Goal: Transaction & Acquisition: Book appointment/travel/reservation

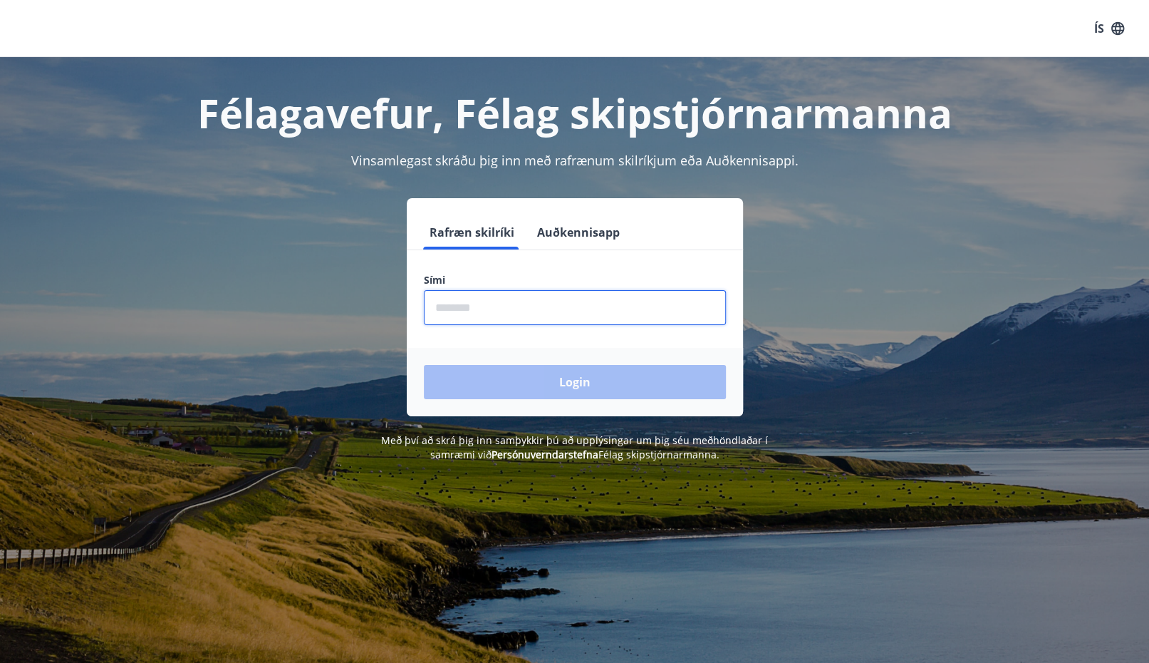
click at [487, 301] on input "phone" at bounding box center [575, 307] width 302 height 35
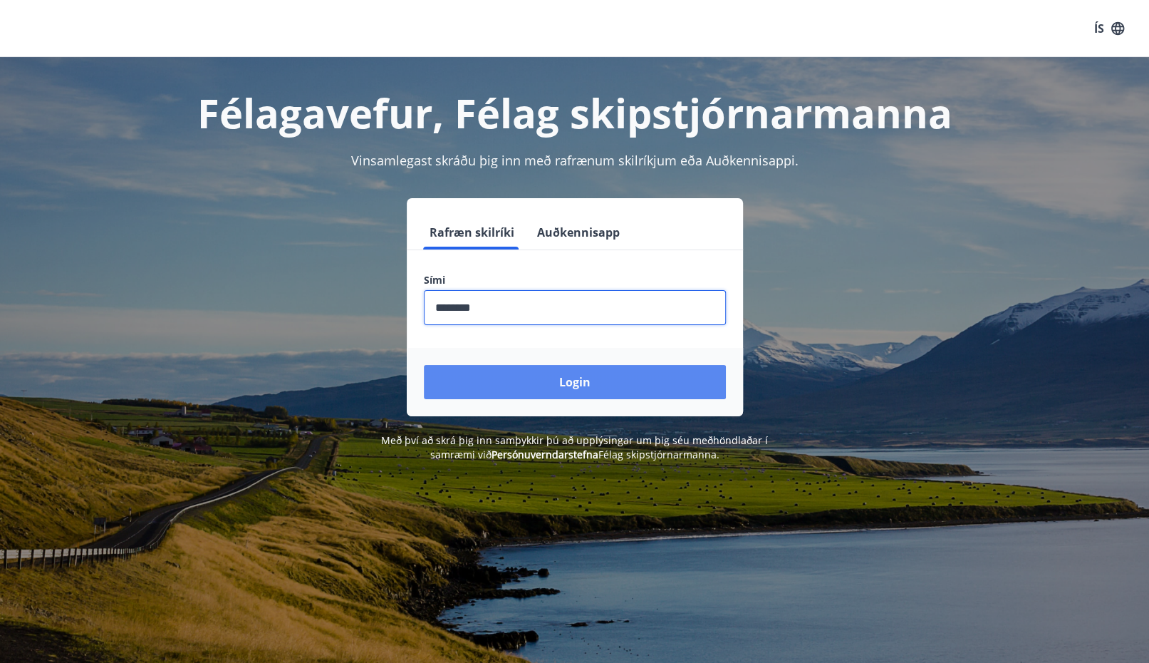
type input "********"
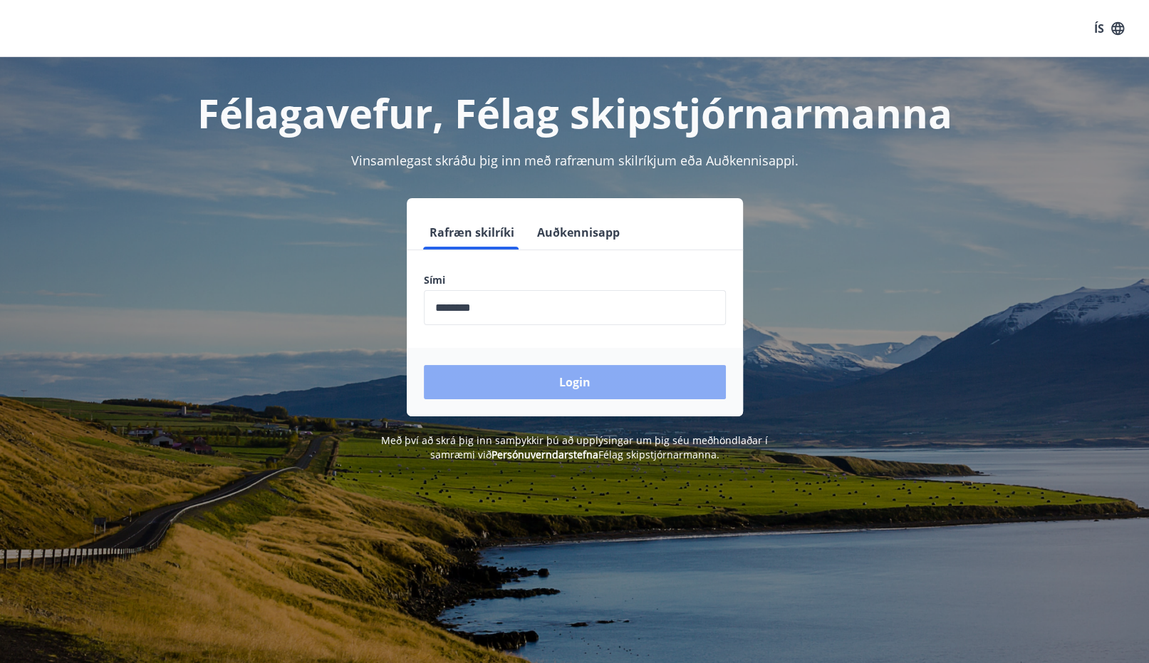
click at [569, 375] on button "Login" at bounding box center [575, 382] width 302 height 34
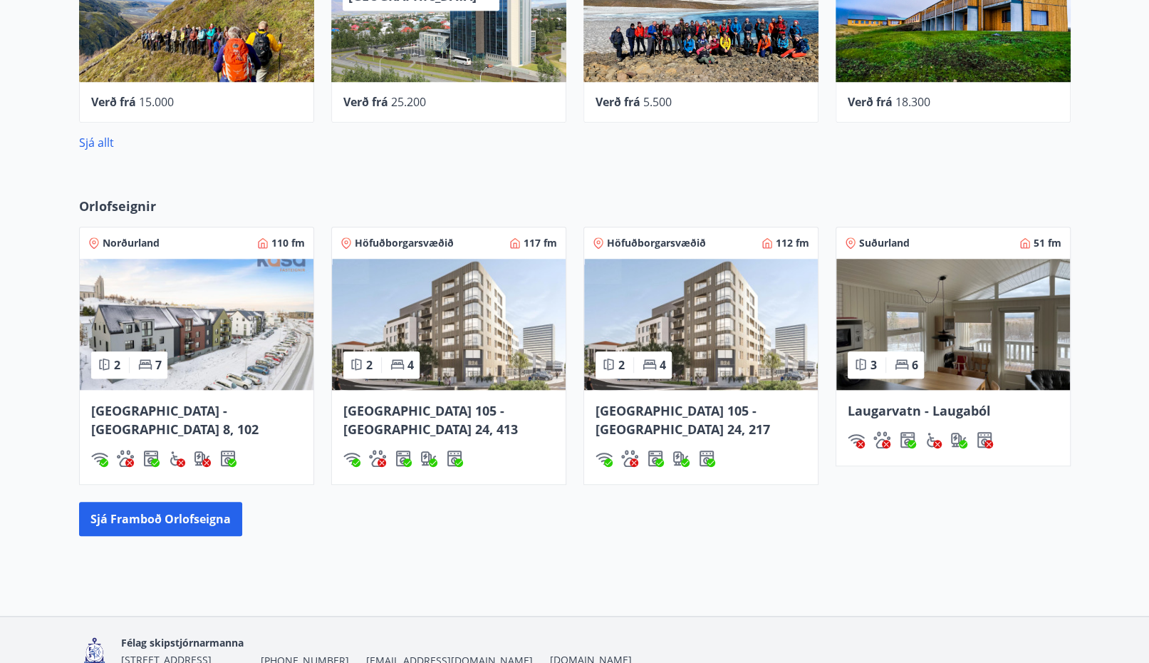
scroll to position [785, 0]
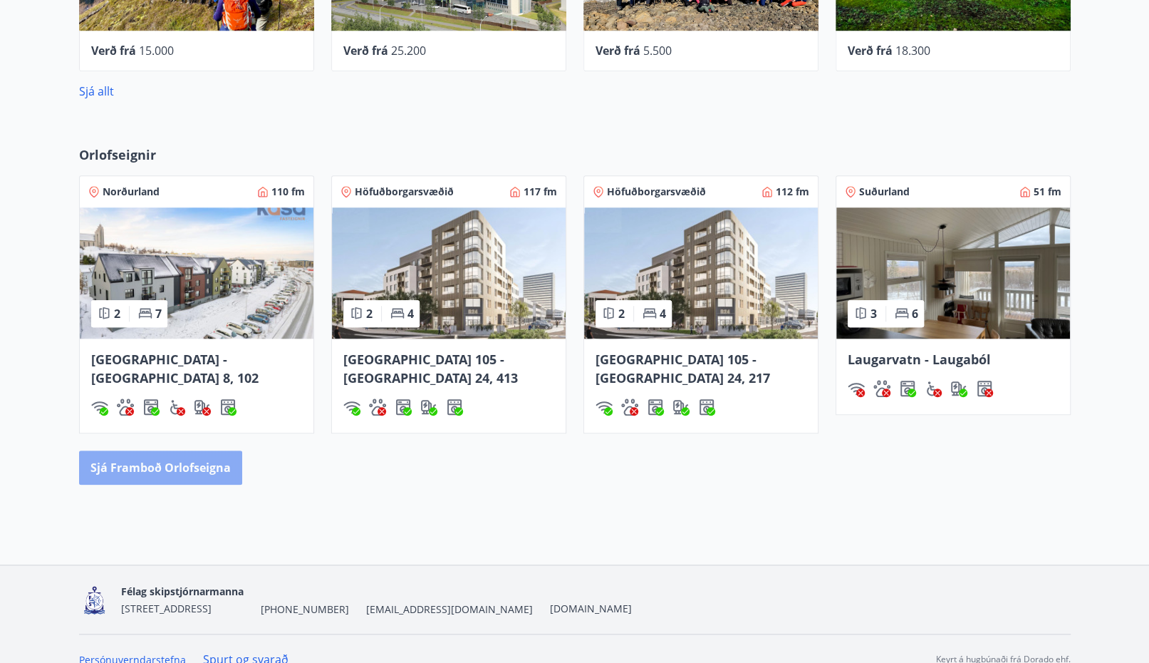
click at [167, 450] on button "Sjá framboð orlofseigna" at bounding box center [160, 467] width 163 height 34
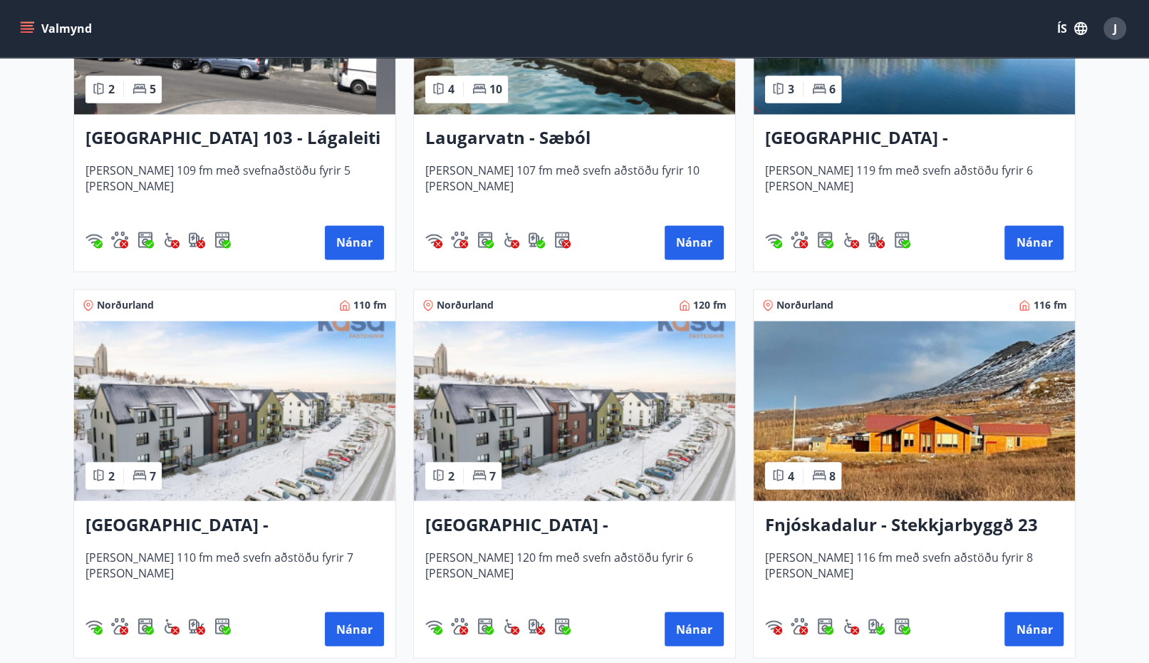
scroll to position [1614, 0]
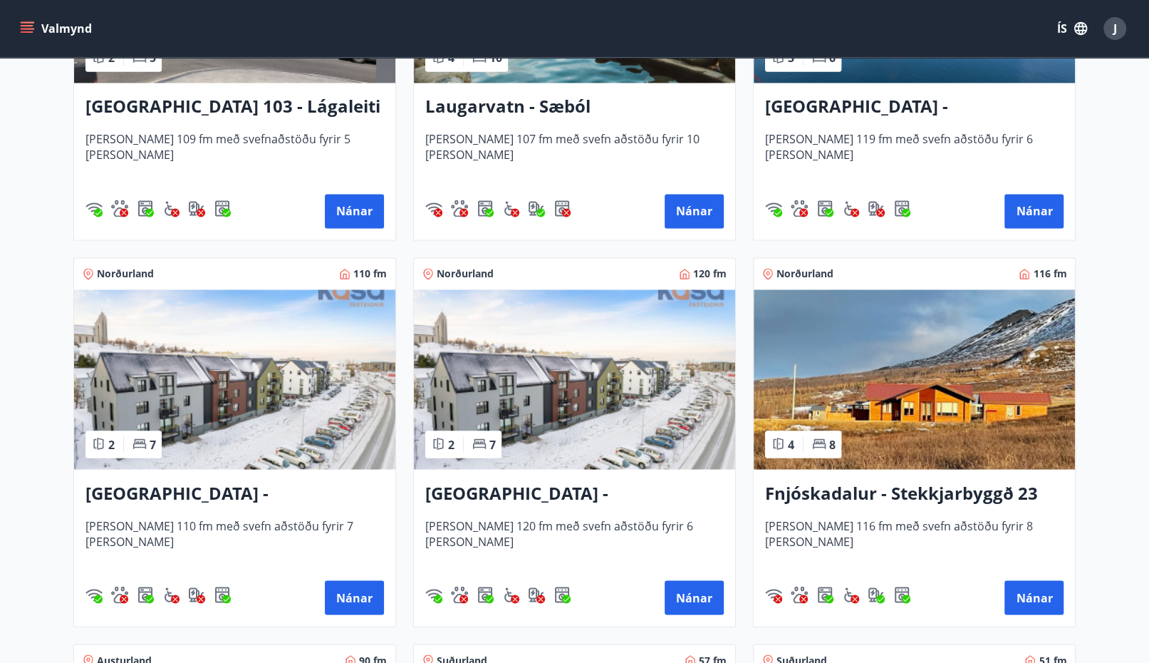
click at [550, 425] on img at bounding box center [574, 379] width 321 height 180
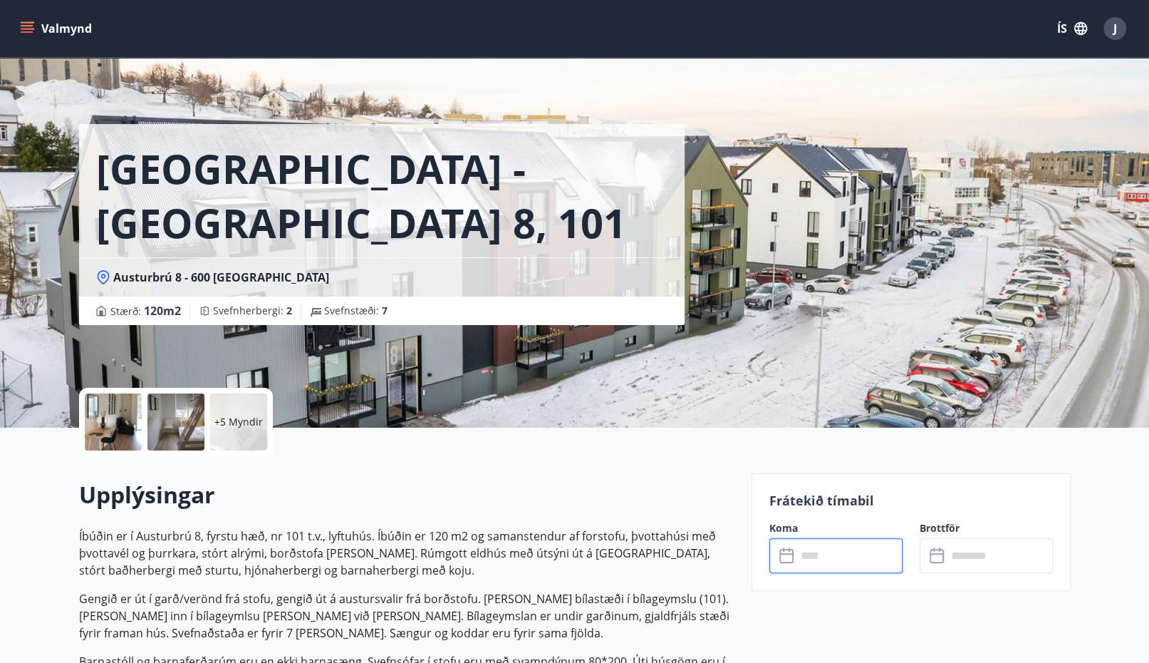
click at [845, 566] on input "text" at bounding box center [850, 555] width 106 height 35
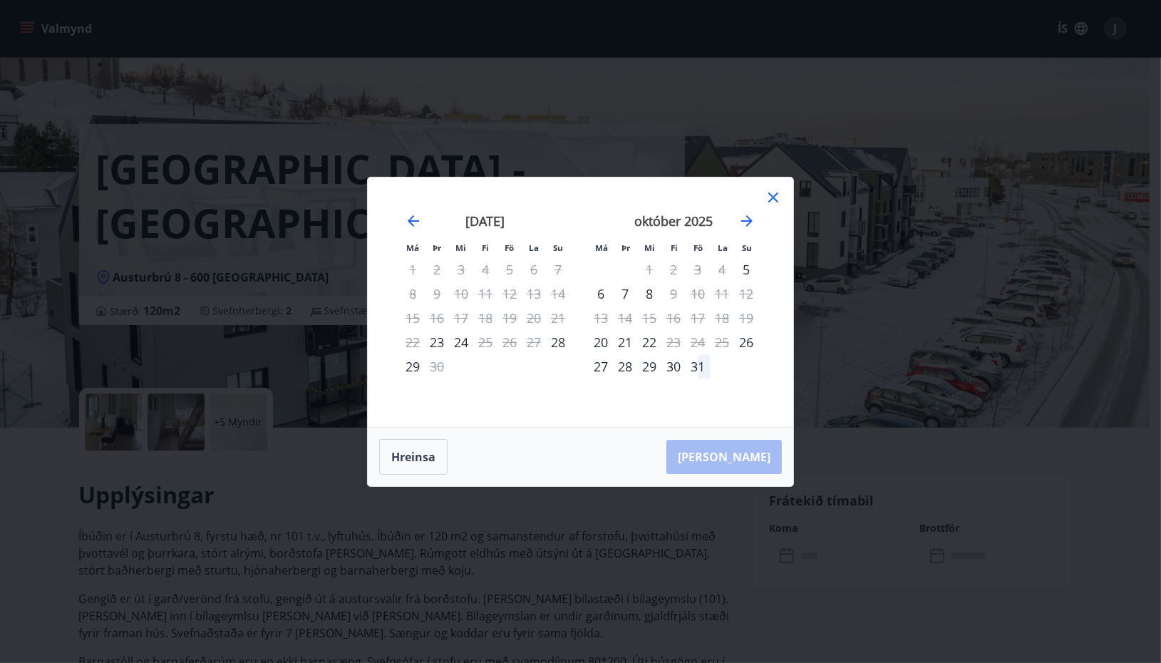
click at [774, 200] on icon at bounding box center [772, 197] width 17 height 17
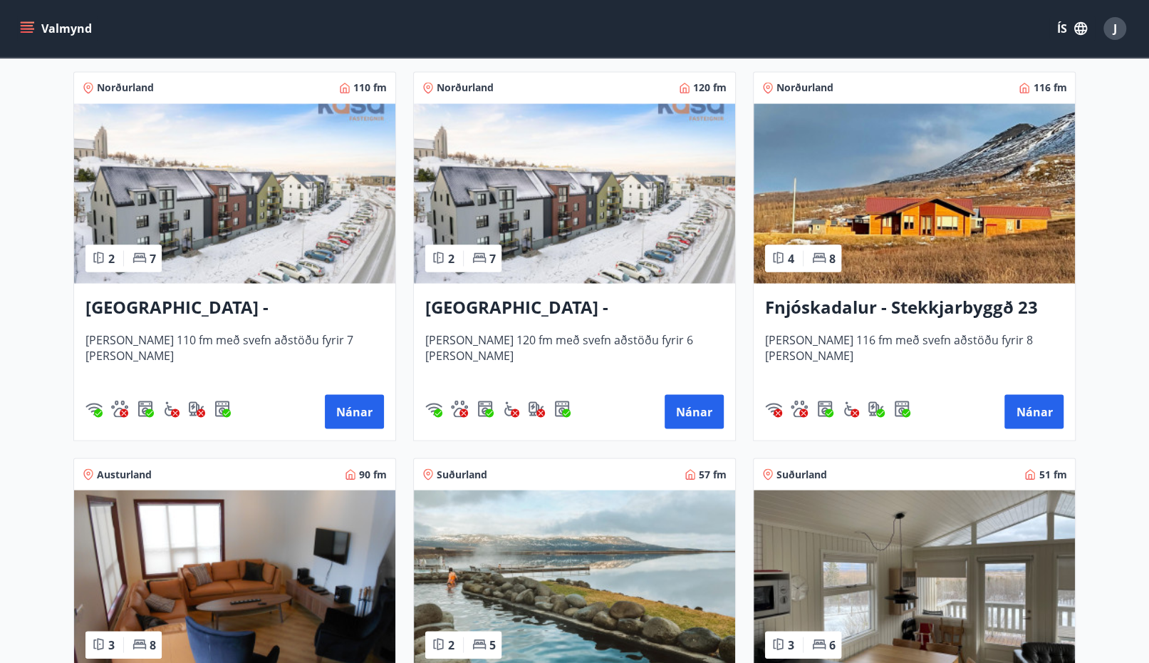
scroll to position [1805, 0]
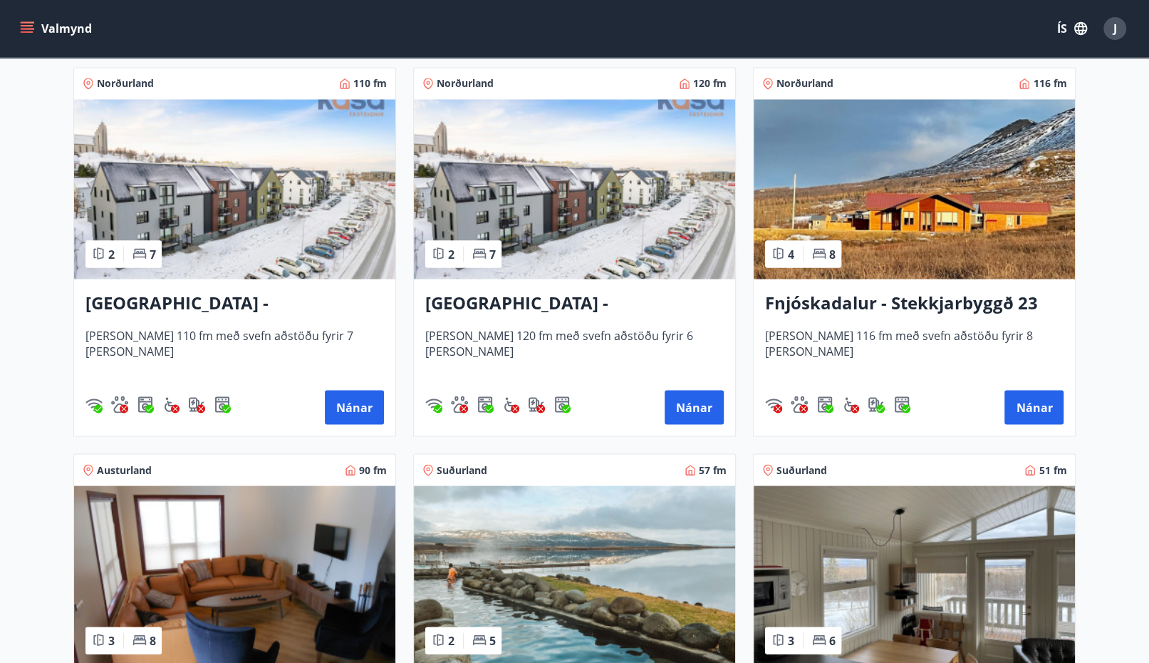
click at [217, 182] on img at bounding box center [234, 189] width 321 height 180
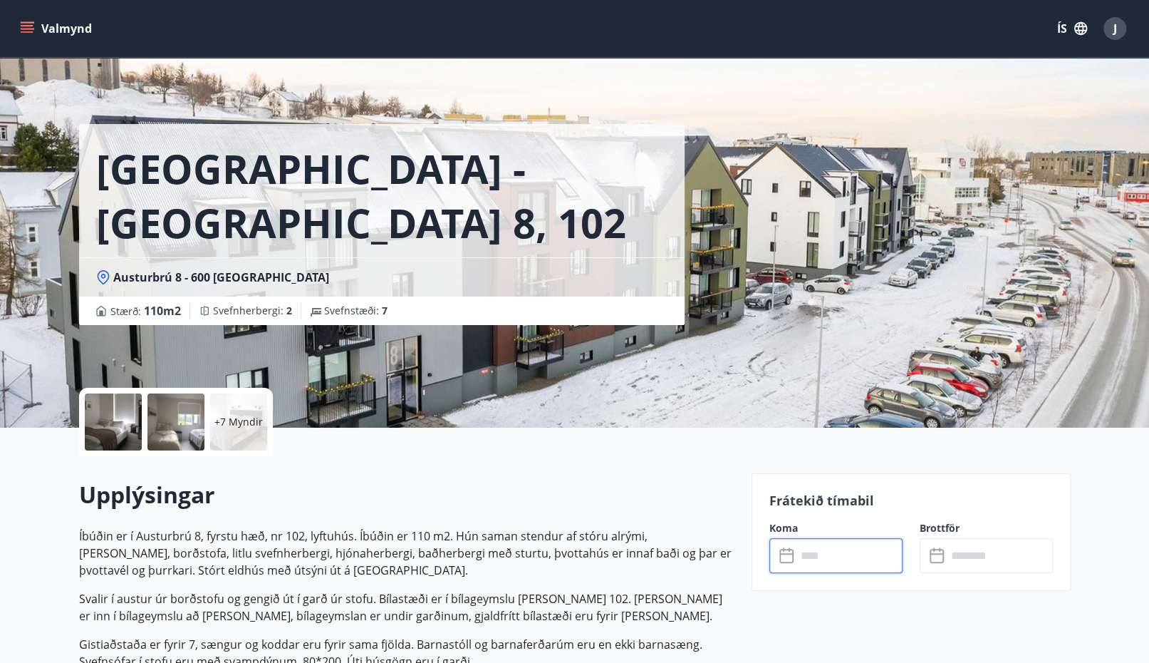
click at [829, 563] on input "text" at bounding box center [850, 555] width 106 height 35
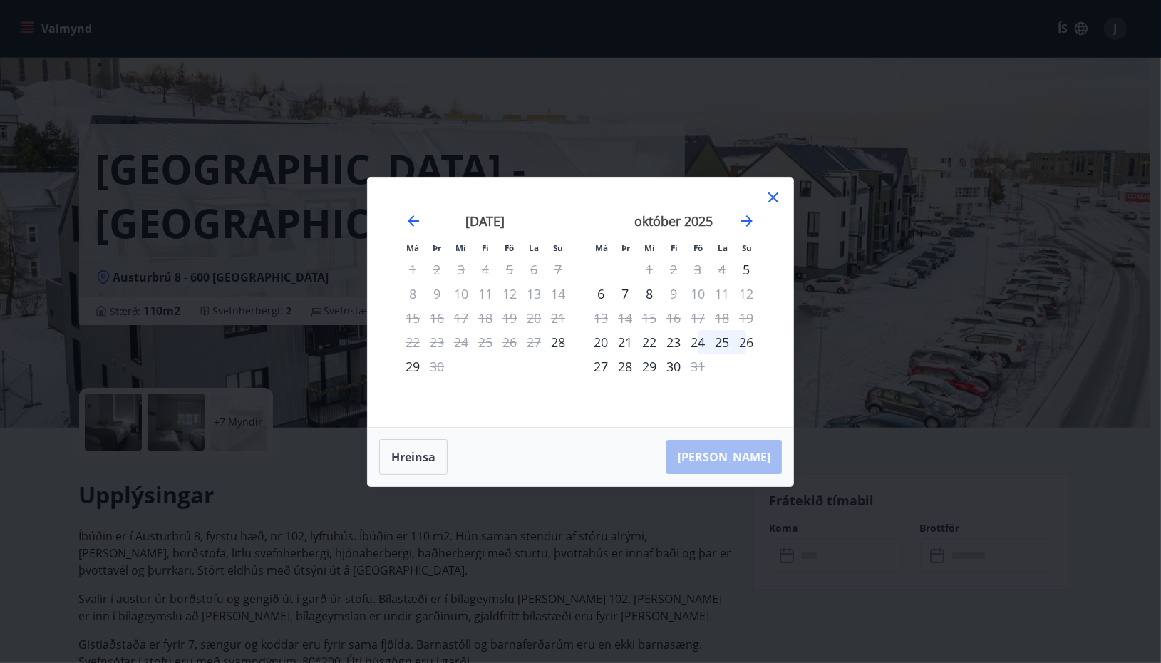
click at [773, 200] on icon at bounding box center [772, 197] width 17 height 17
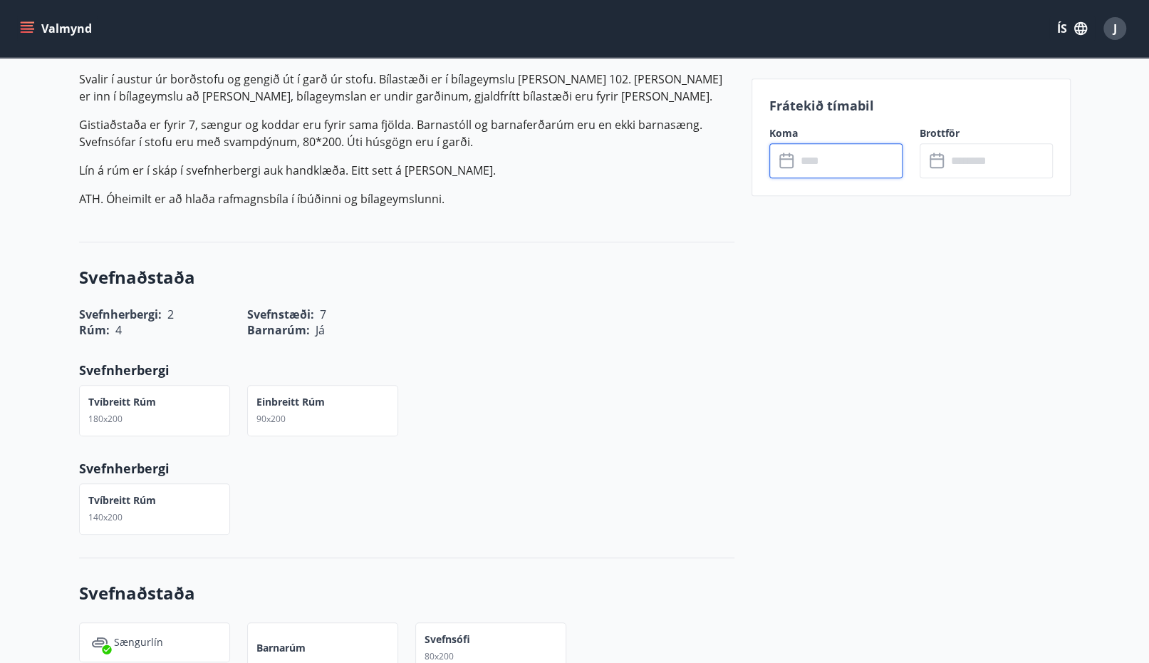
scroll to position [570, 0]
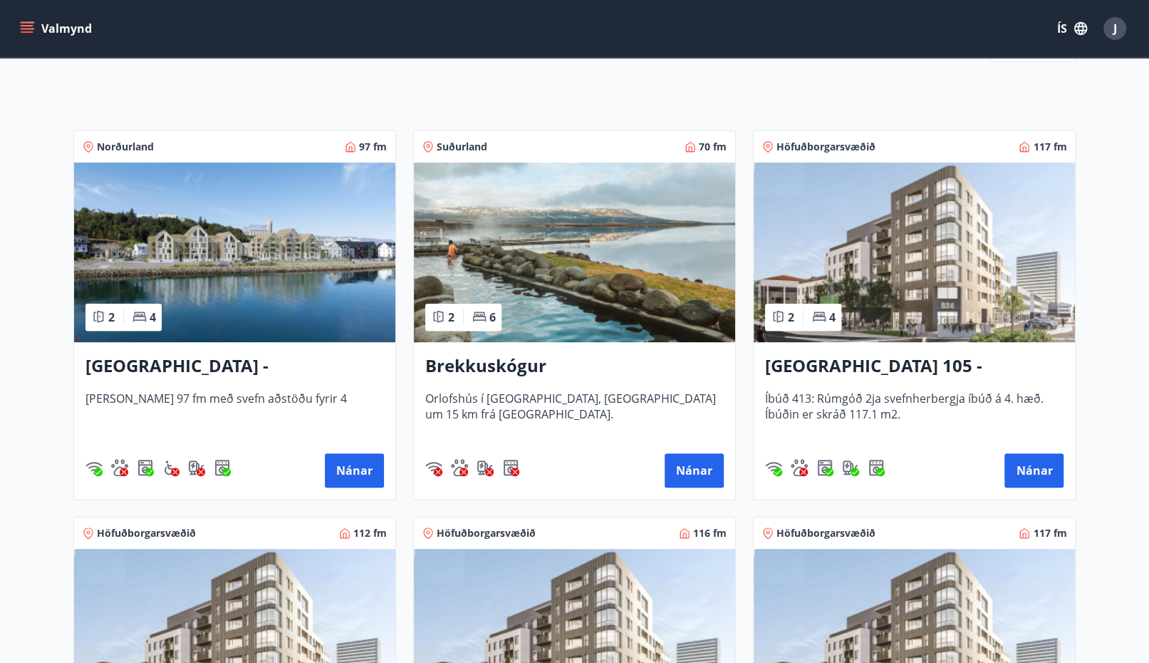
scroll to position [190, 0]
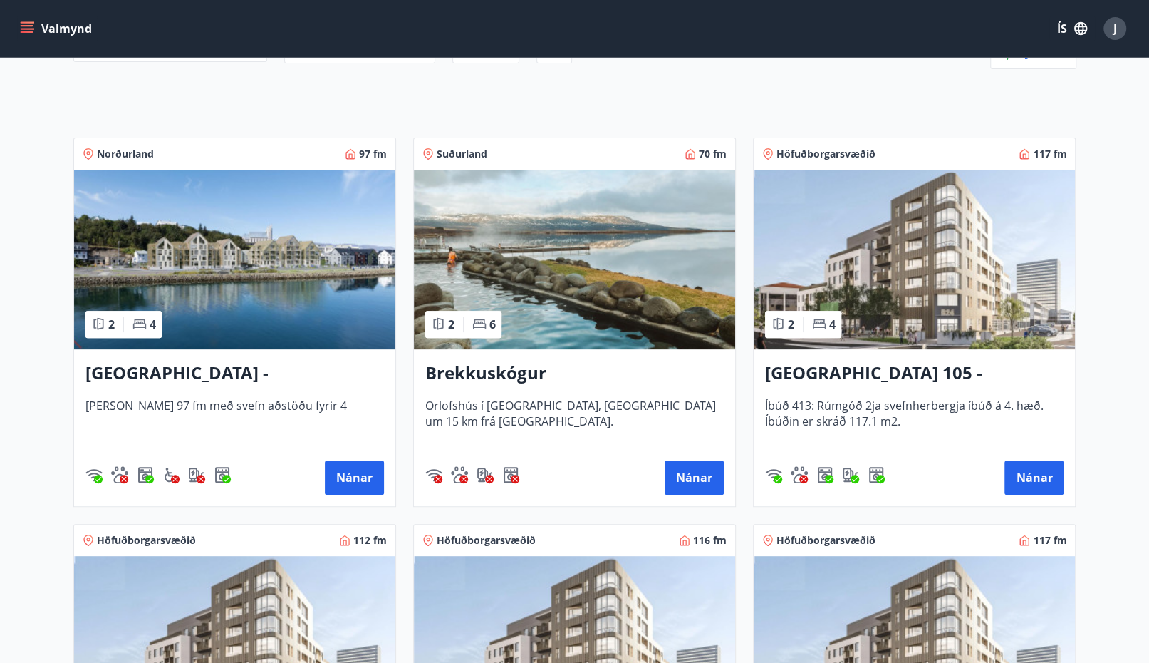
click at [275, 262] on img at bounding box center [234, 260] width 321 height 180
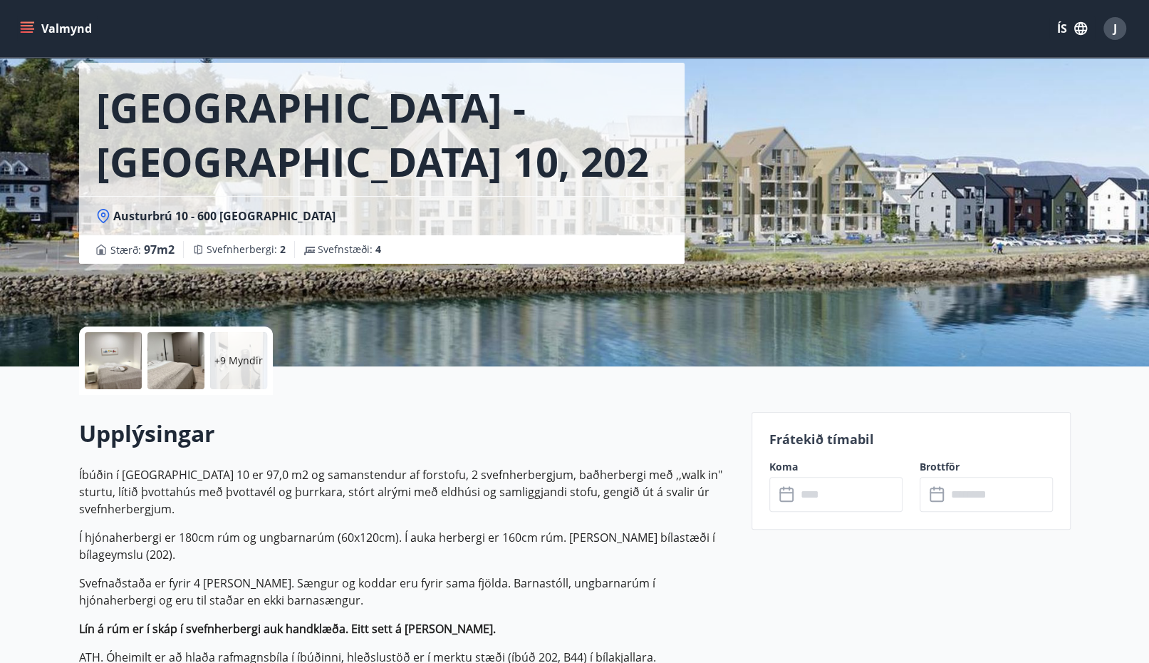
scroll to position [63, 0]
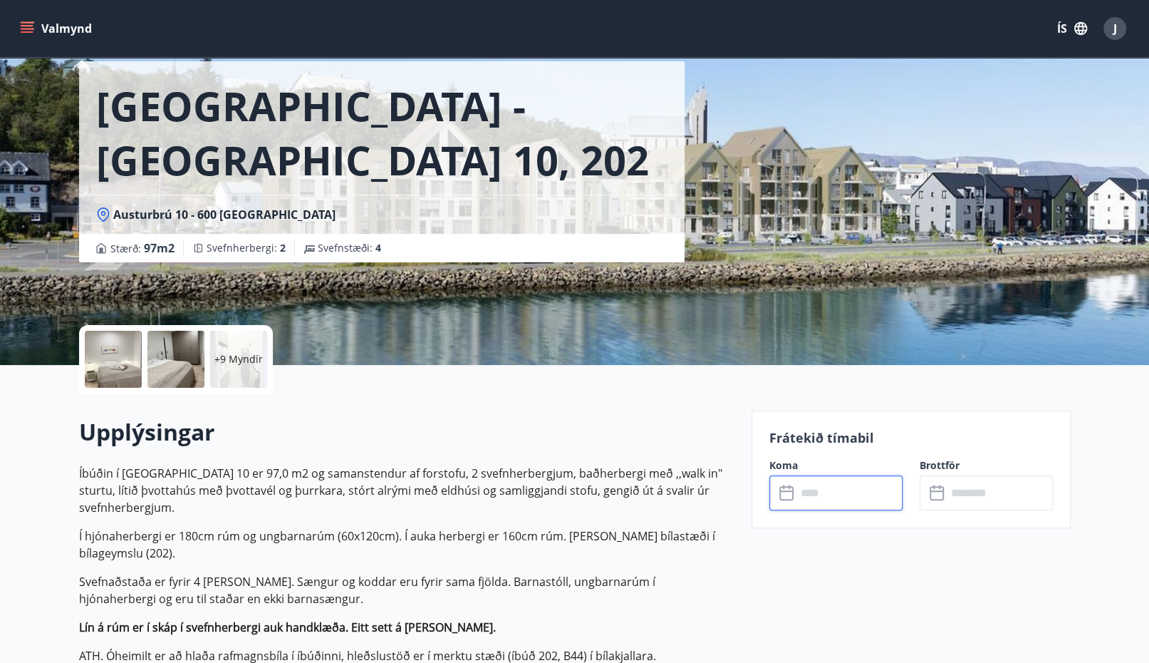
click at [839, 502] on input "text" at bounding box center [850, 492] width 106 height 35
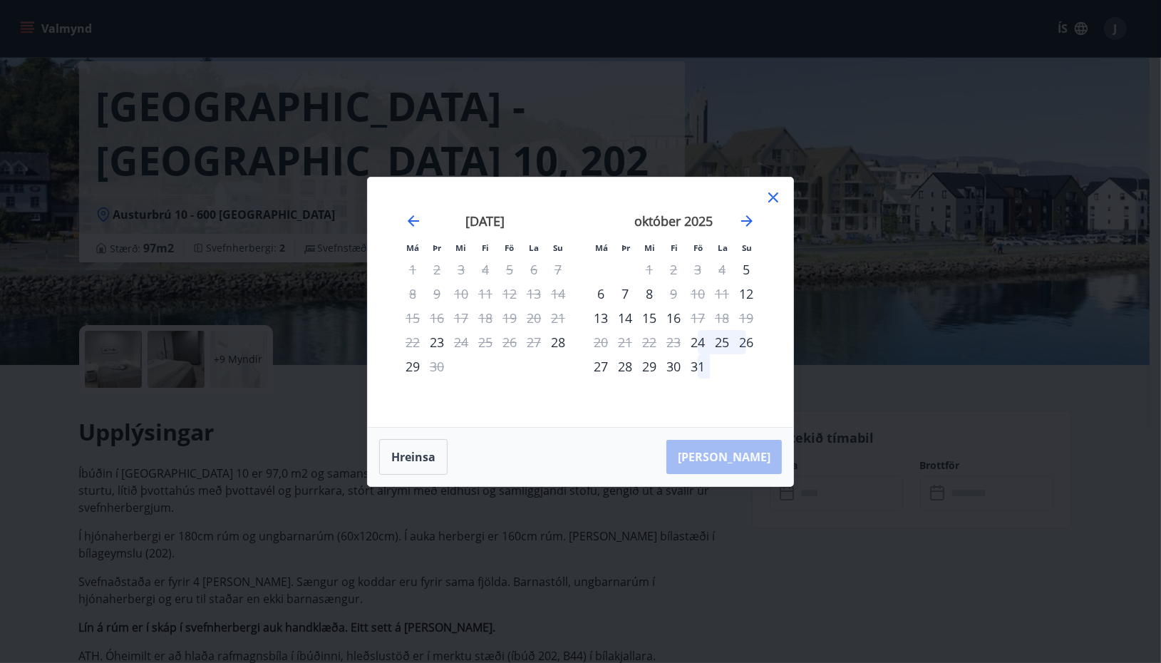
click at [773, 191] on icon at bounding box center [772, 197] width 17 height 17
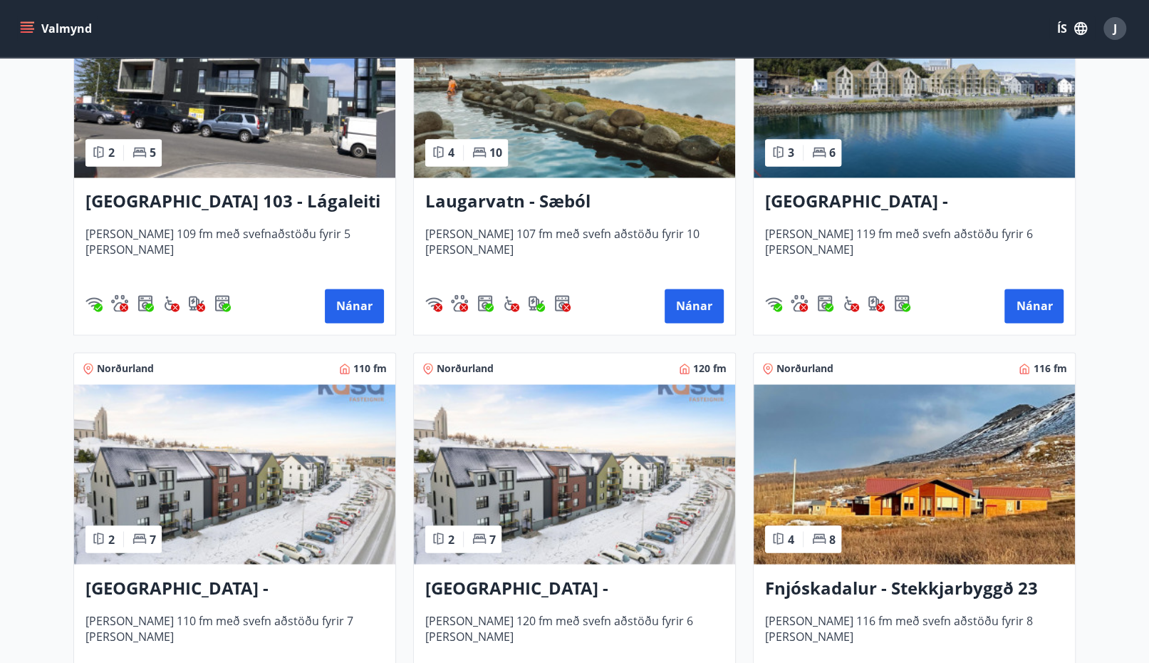
scroll to position [1551, 0]
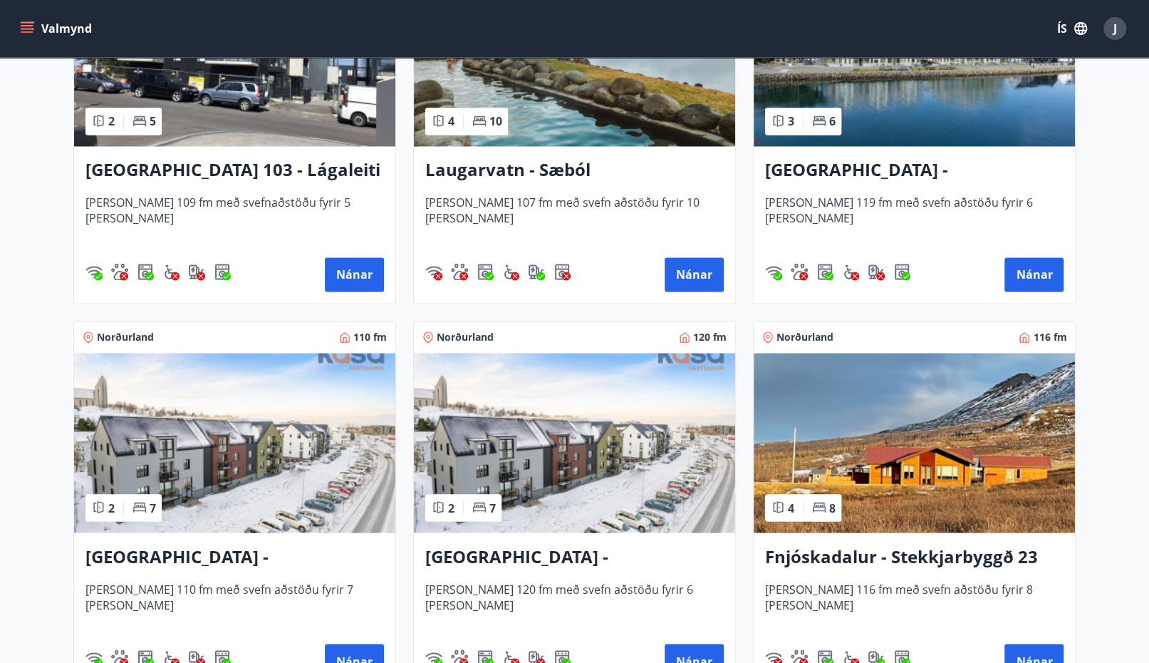
click at [908, 90] on img at bounding box center [914, 57] width 321 height 180
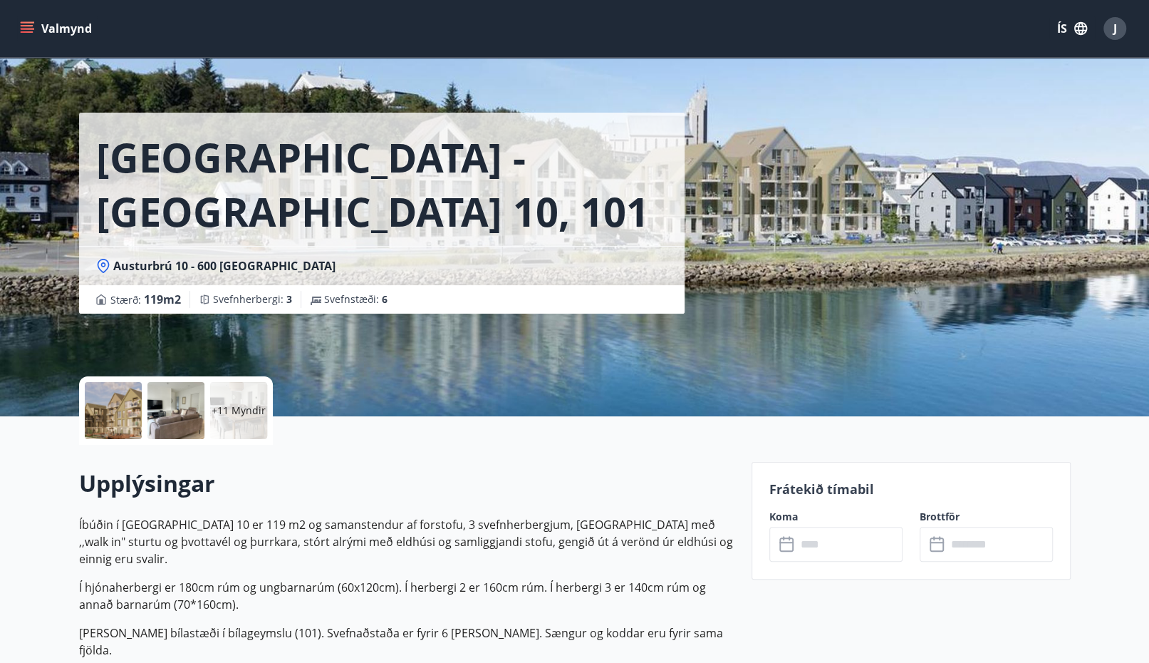
scroll to position [31, 0]
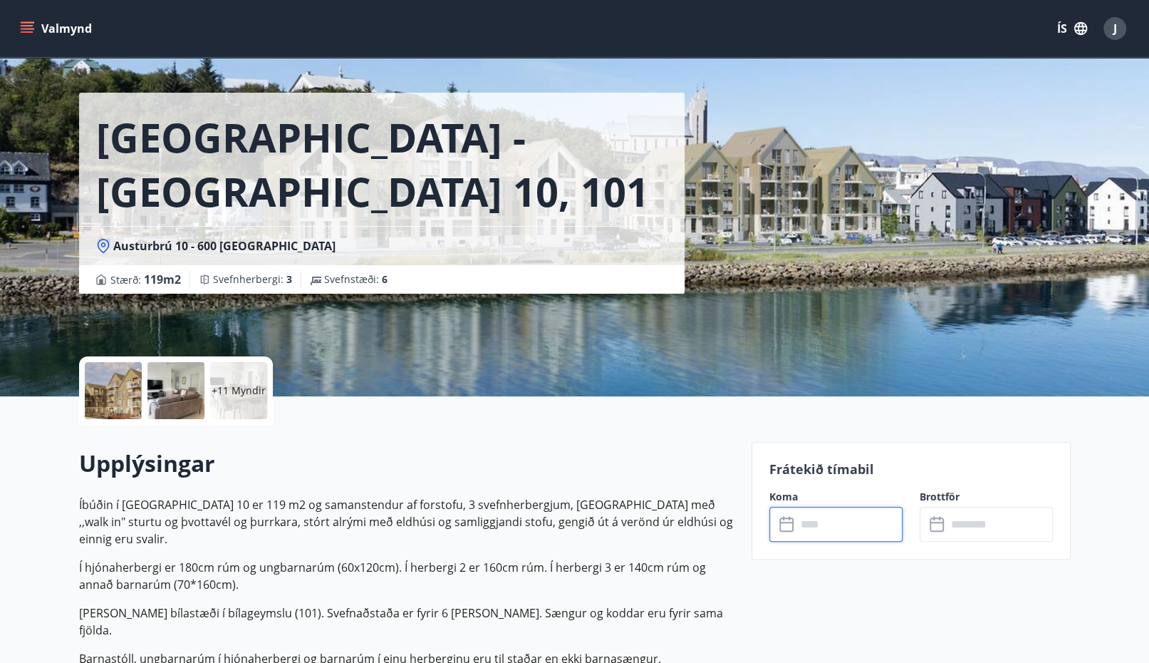
click at [881, 522] on input "text" at bounding box center [850, 524] width 106 height 35
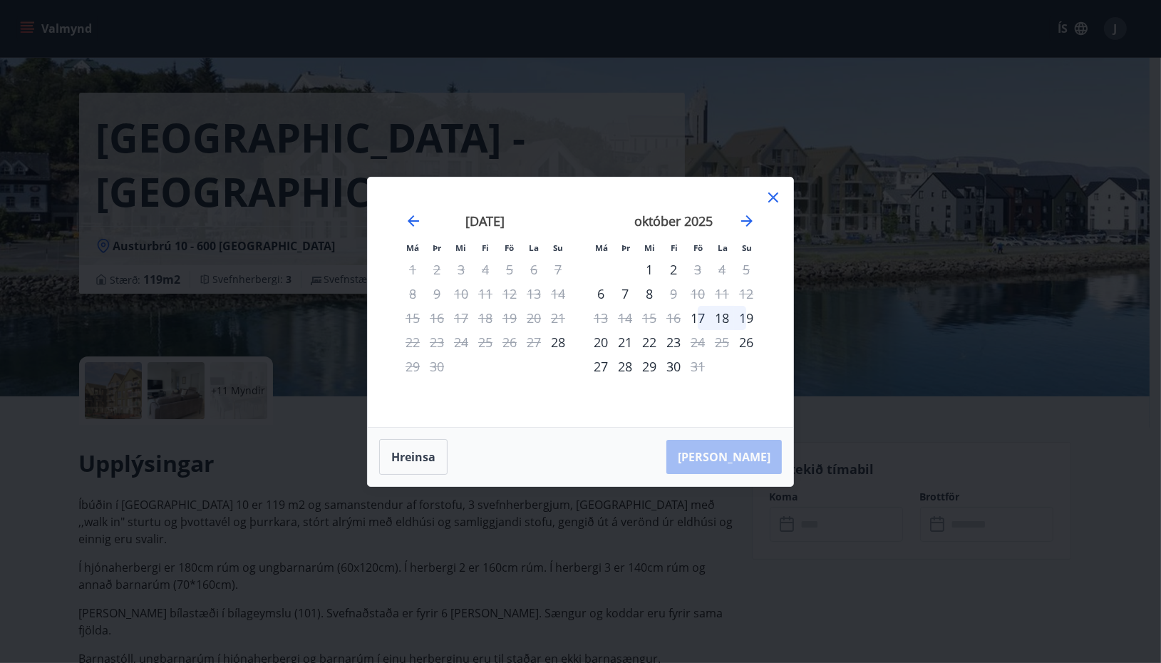
click at [772, 197] on icon at bounding box center [773, 197] width 10 height 10
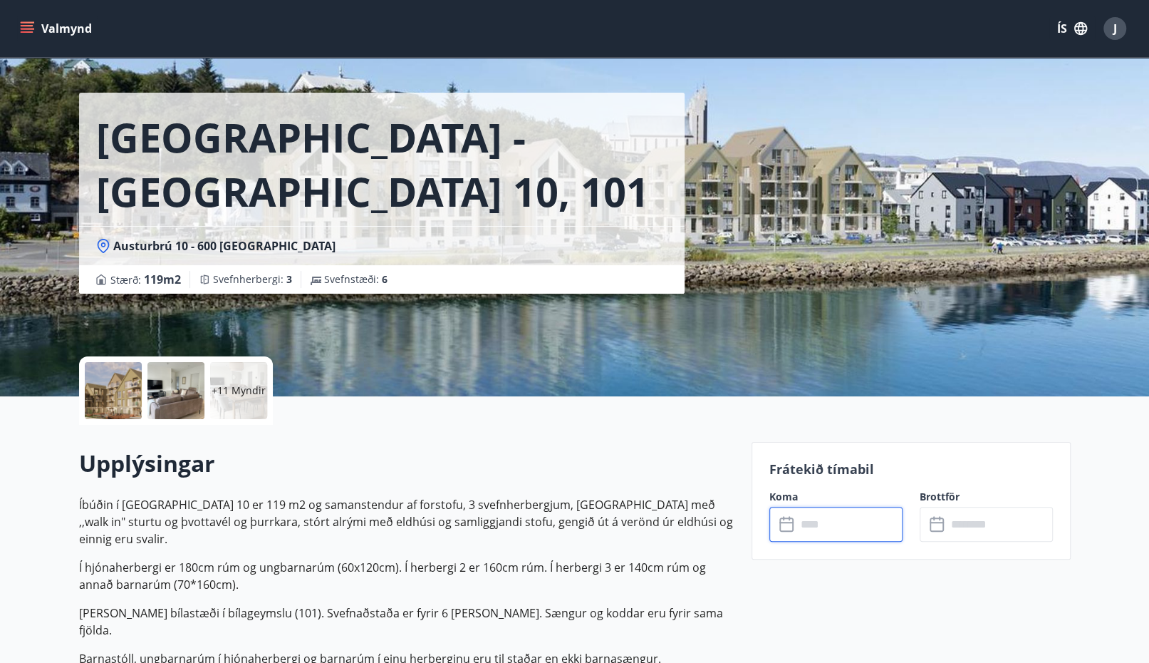
scroll to position [63, 0]
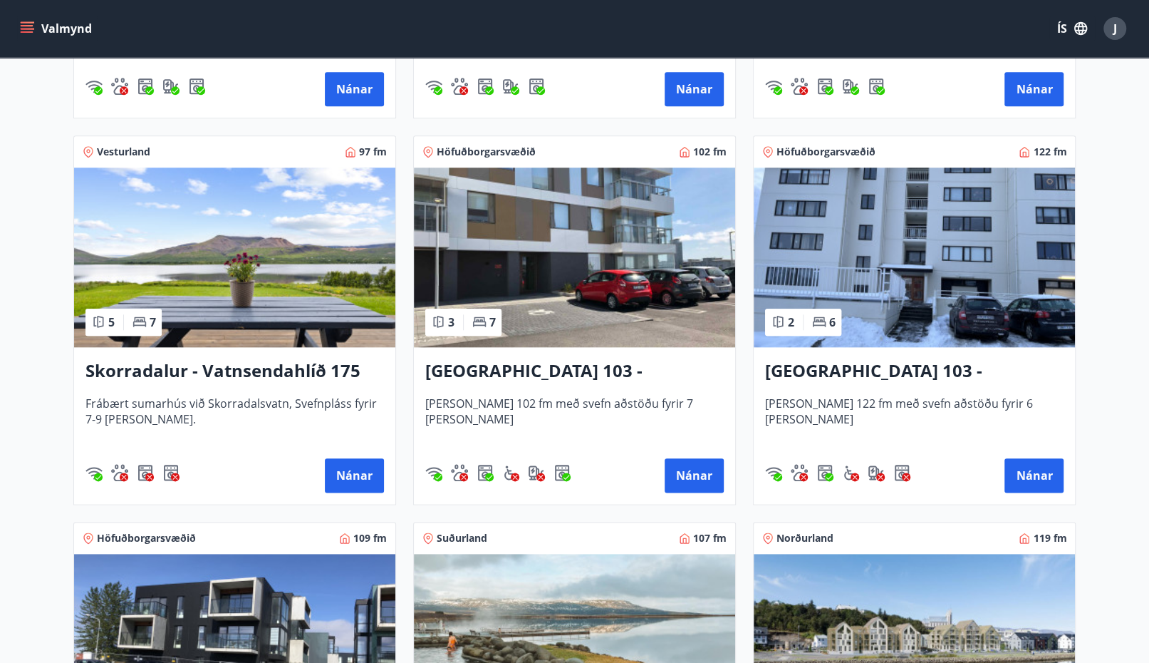
scroll to position [953, 0]
